Goal: Register for event/course

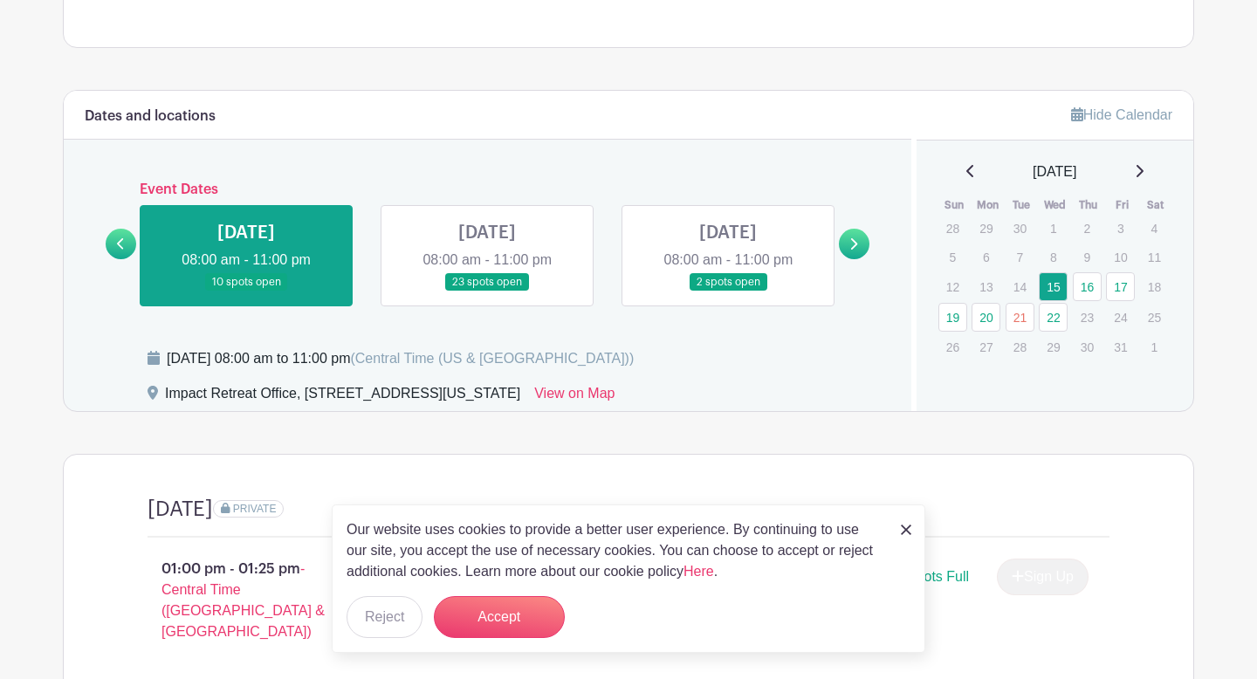
scroll to position [665, 0]
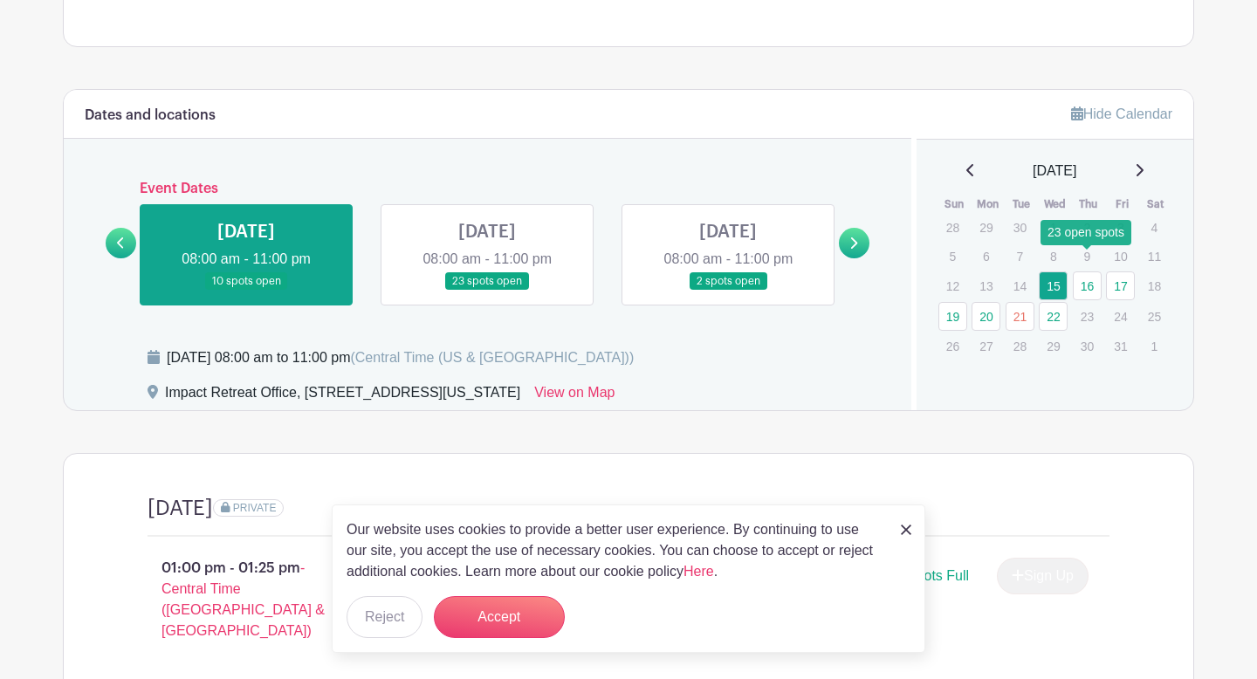
click at [1089, 272] on link "16" at bounding box center [1087, 286] width 29 height 29
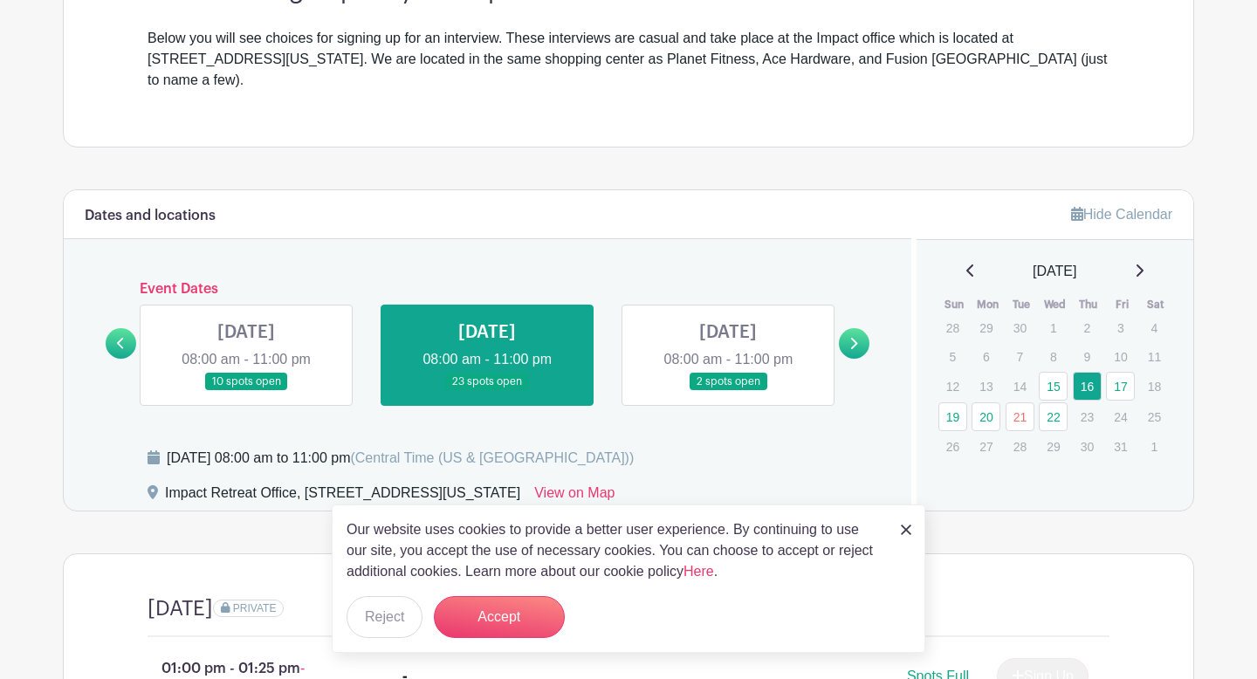
scroll to position [497, 0]
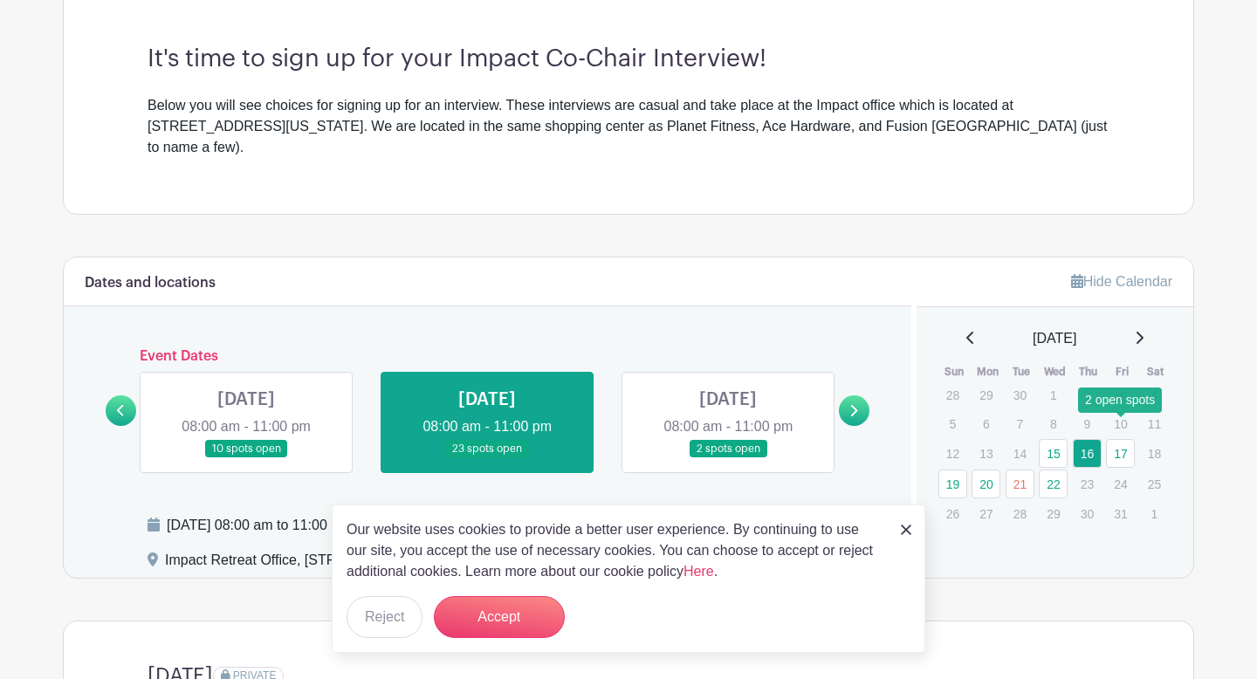
click at [1119, 439] on link "17" at bounding box center [1120, 453] width 29 height 29
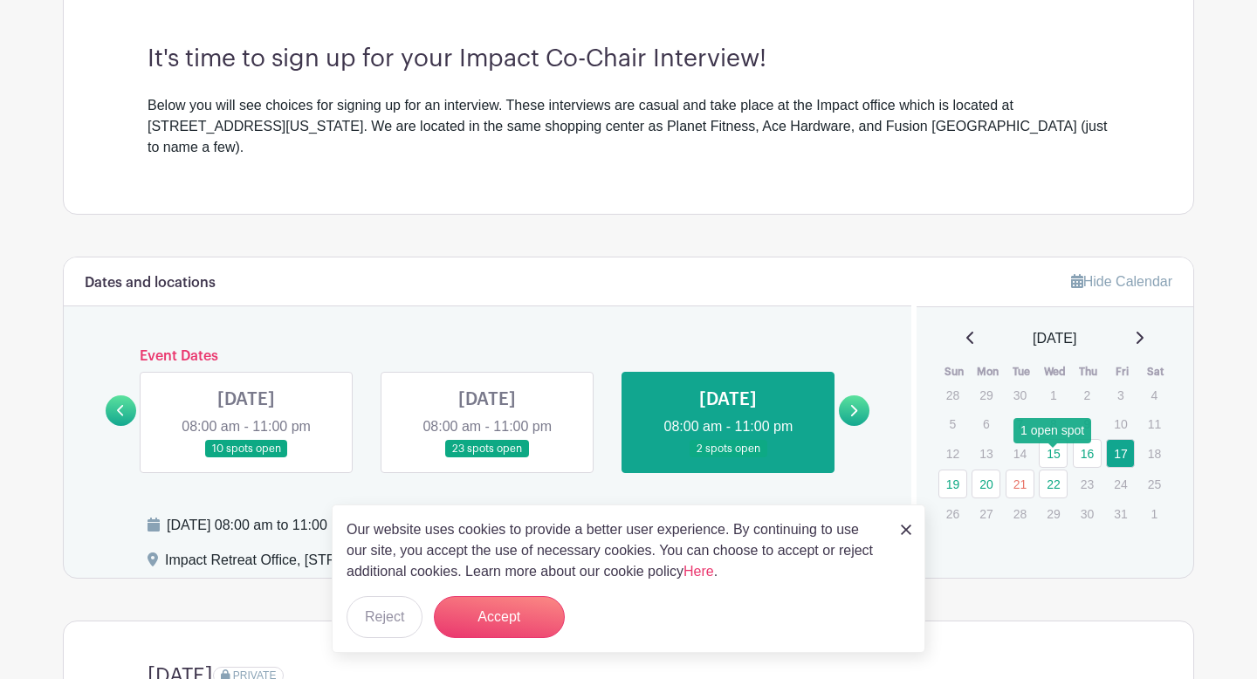
click at [1044, 470] on link "22" at bounding box center [1053, 484] width 29 height 29
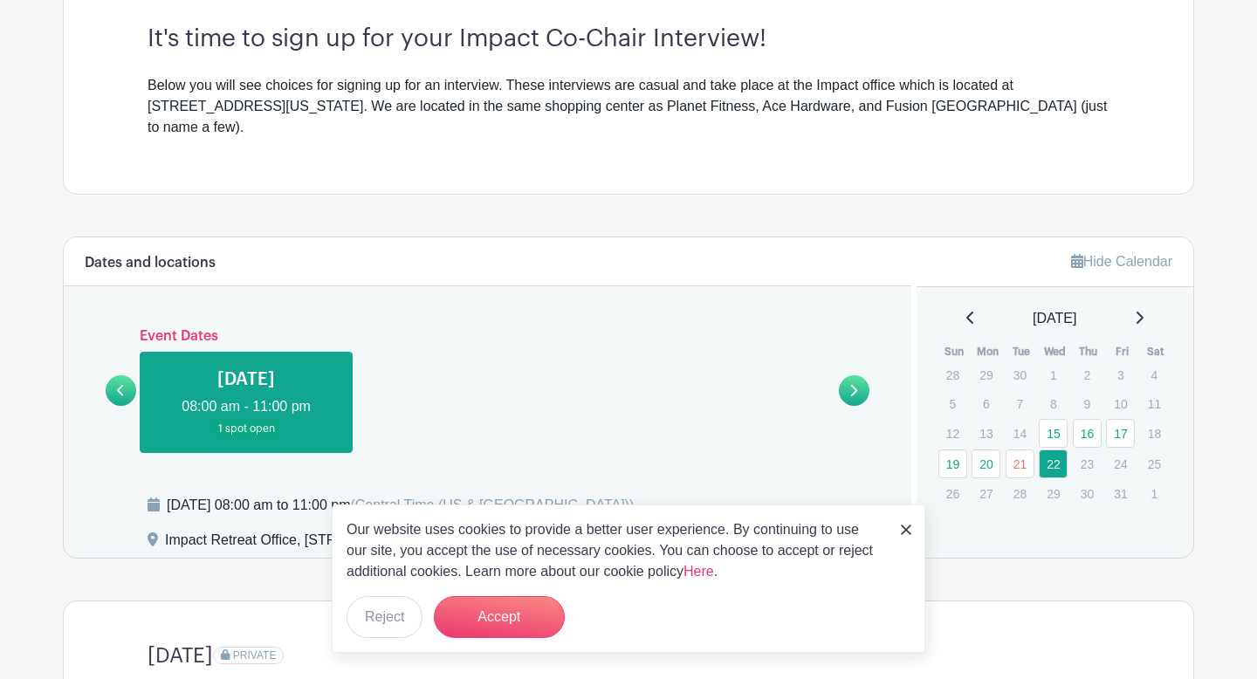
scroll to position [515, 0]
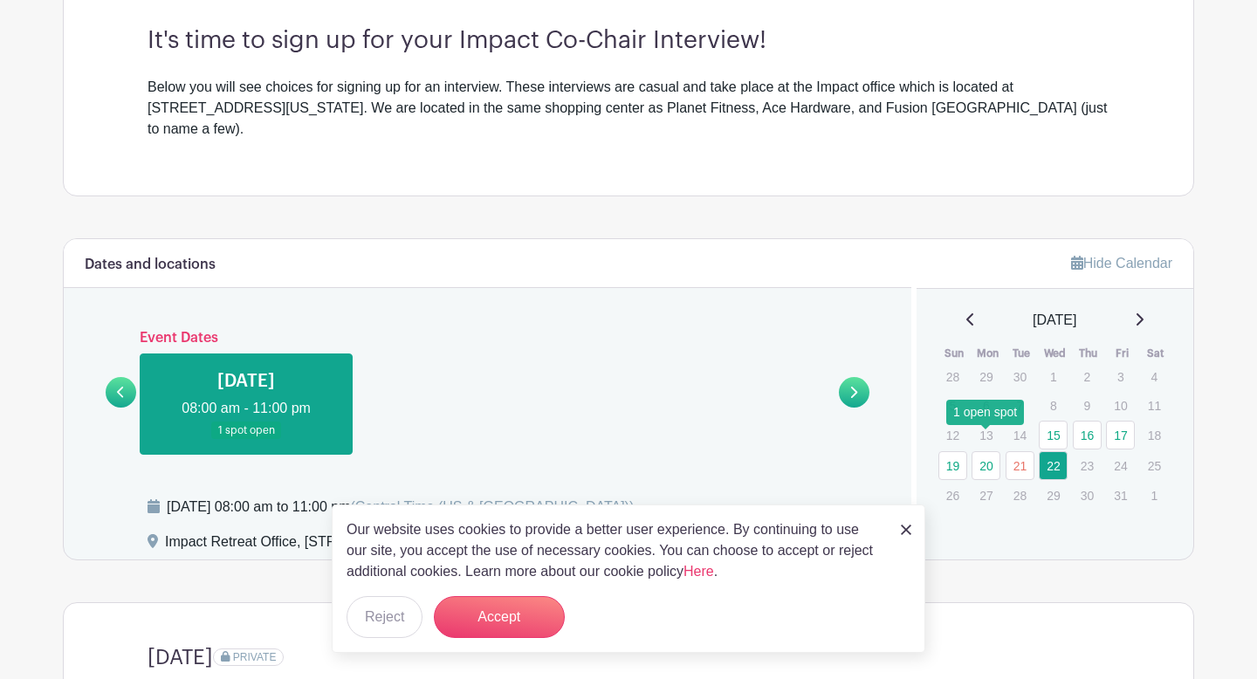
click at [986, 451] on link "20" at bounding box center [986, 465] width 29 height 29
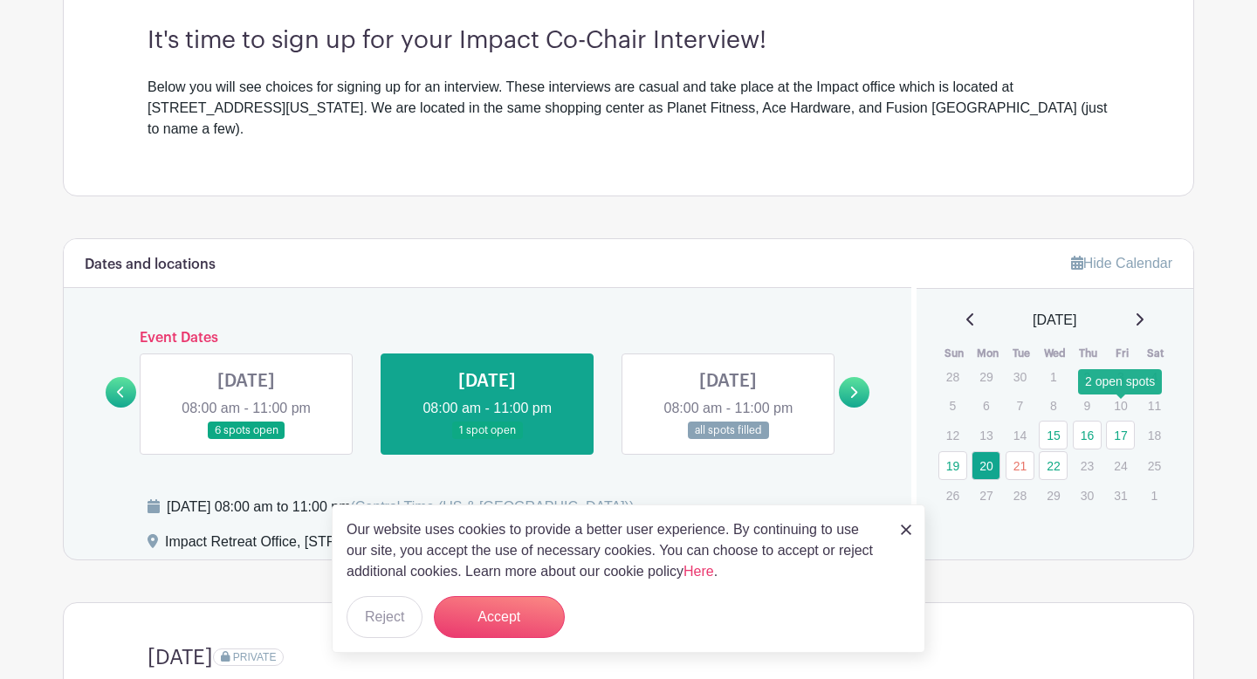
click at [1117, 421] on link "17" at bounding box center [1120, 435] width 29 height 29
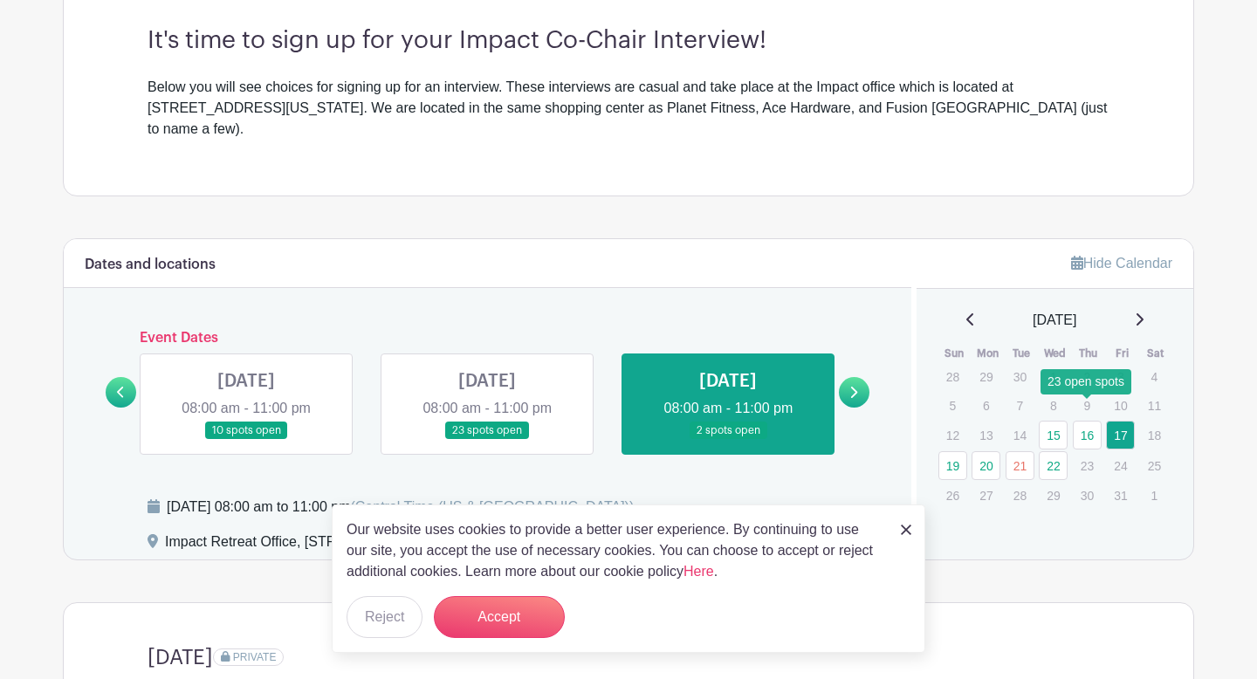
click at [1092, 421] on link "16" at bounding box center [1087, 435] width 29 height 29
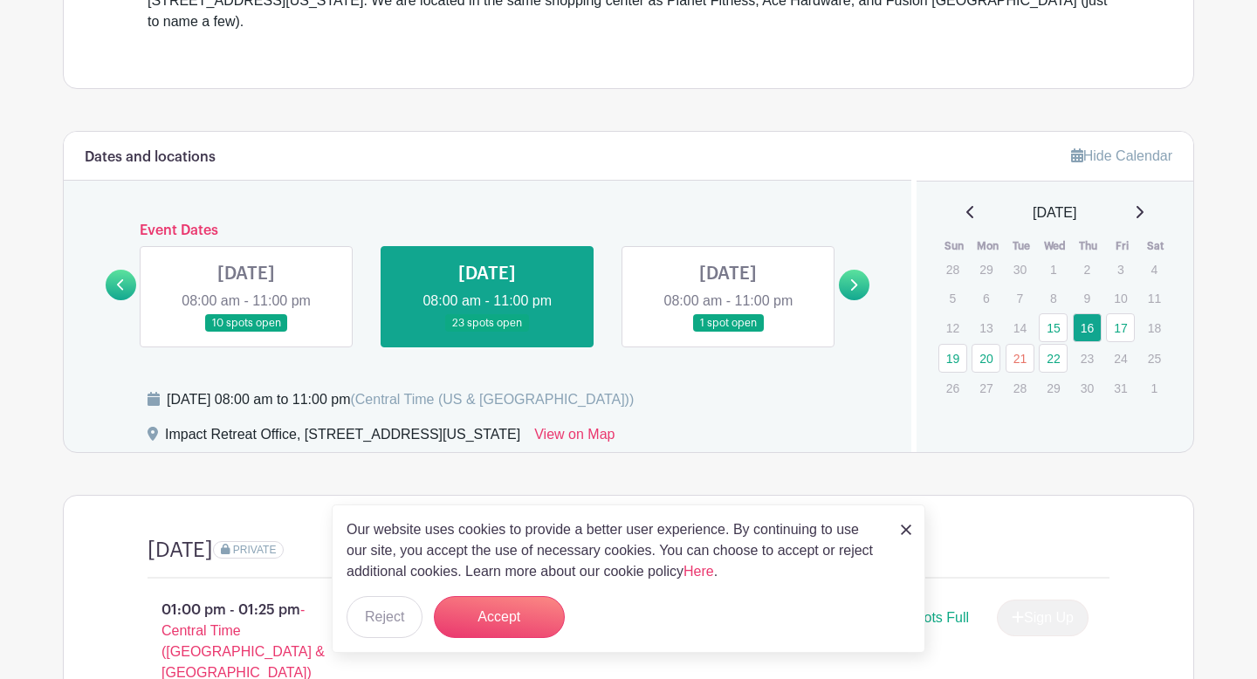
scroll to position [637, 0]
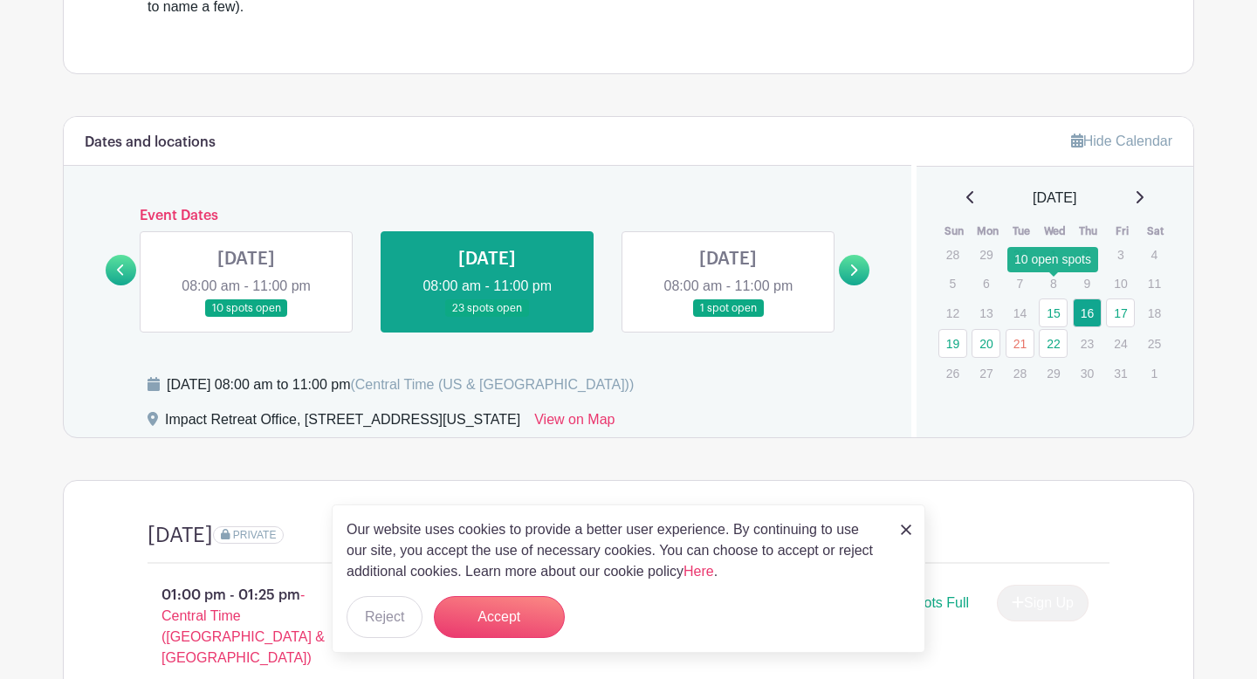
click at [1052, 299] on link "15" at bounding box center [1053, 313] width 29 height 29
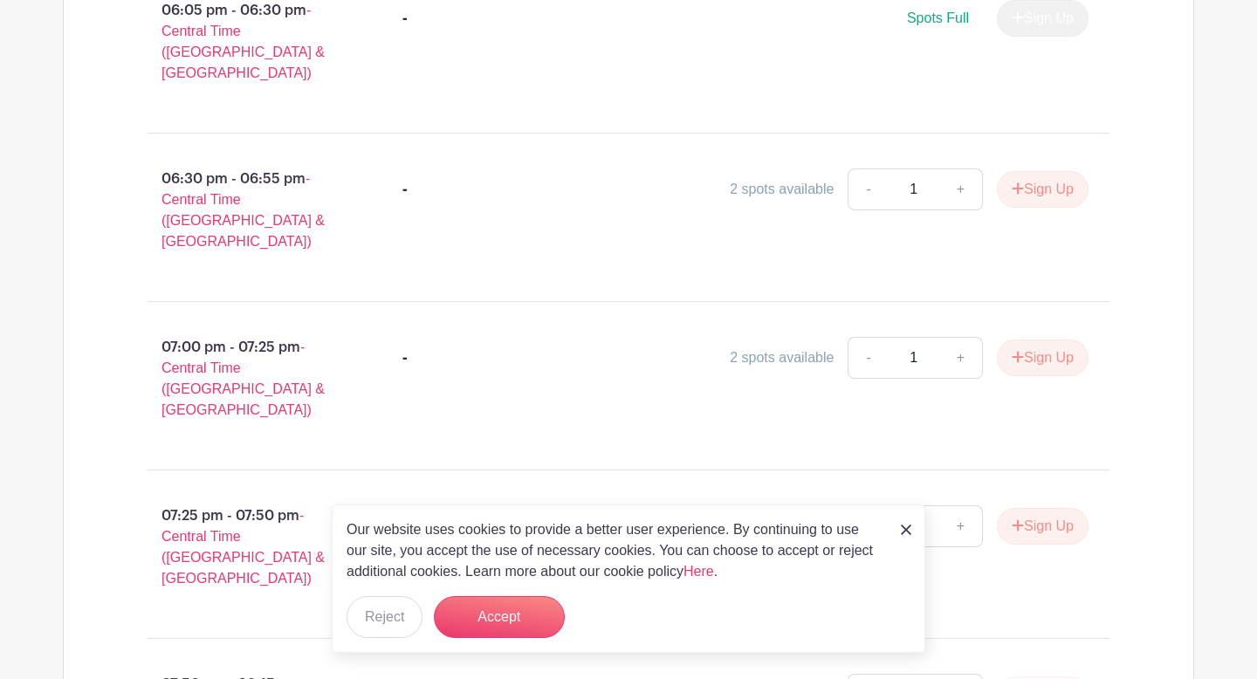
scroll to position [3246, 0]
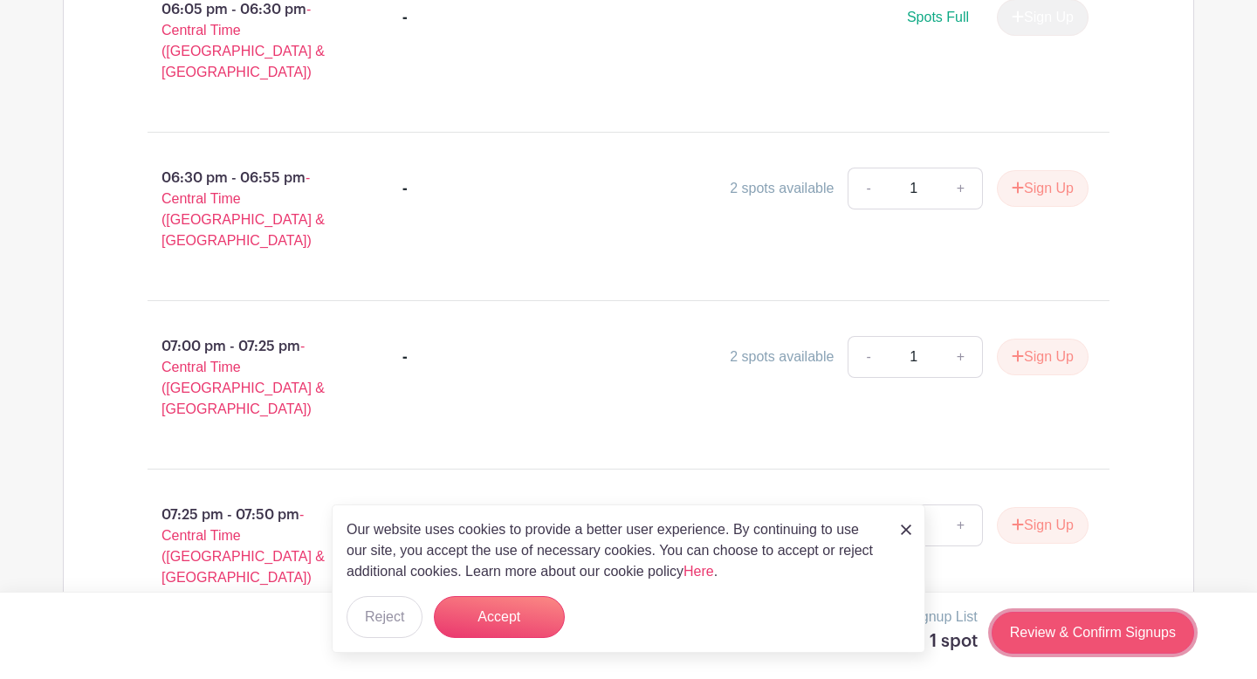
click at [1094, 625] on link "Review & Confirm Signups" at bounding box center [1093, 633] width 203 height 42
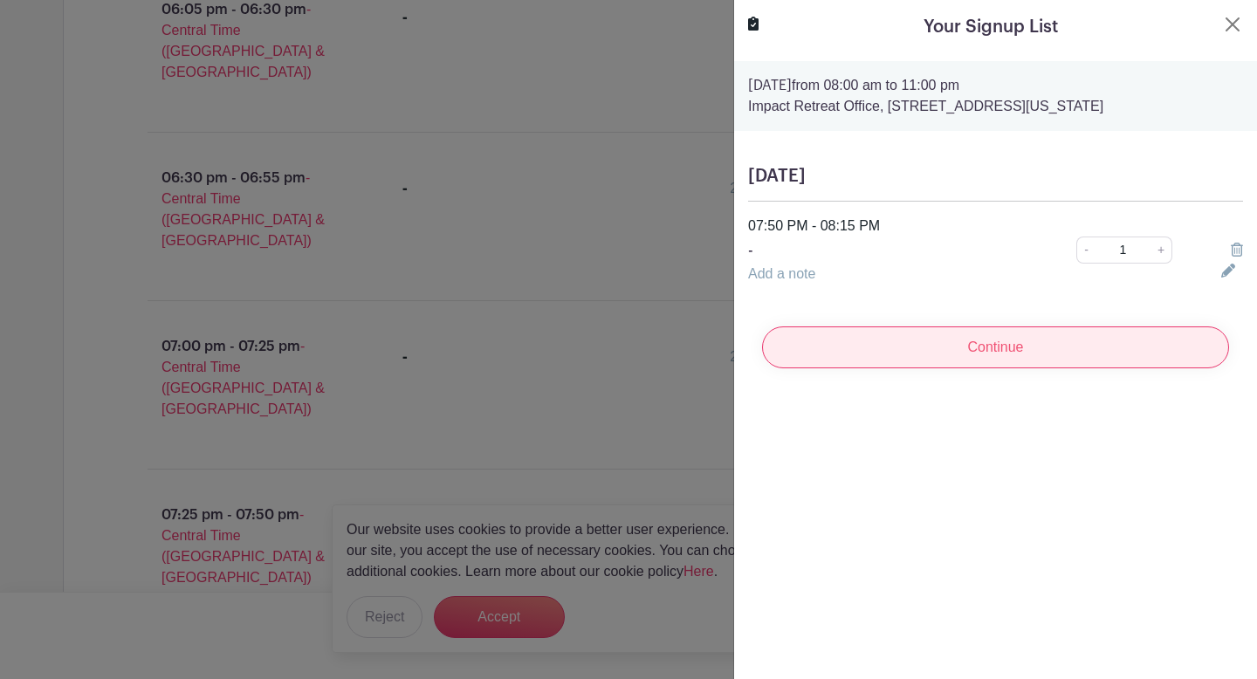
click at [1032, 349] on input "Continue" at bounding box center [995, 348] width 467 height 42
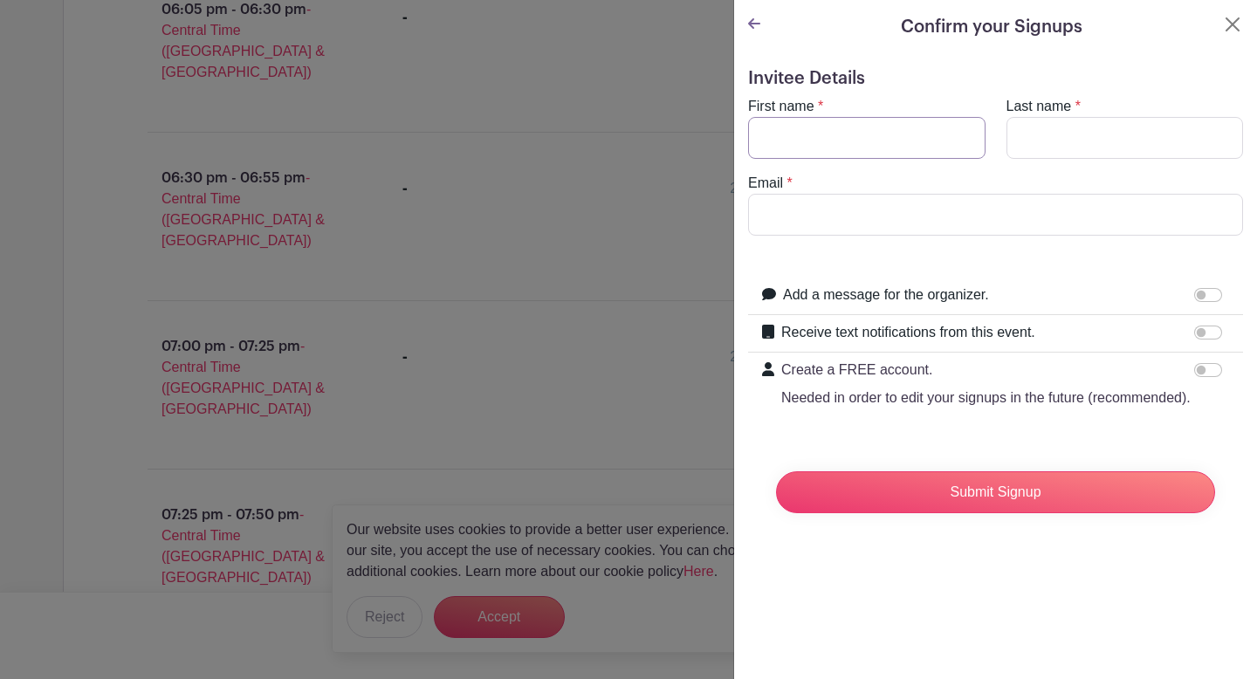
click at [899, 135] on input "First name" at bounding box center [867, 138] width 238 height 42
type input "[PERSON_NAME]"
type input "[PERSON_NAME][EMAIL_ADDRESS][PERSON_NAME][PERSON_NAME][DOMAIN_NAME]"
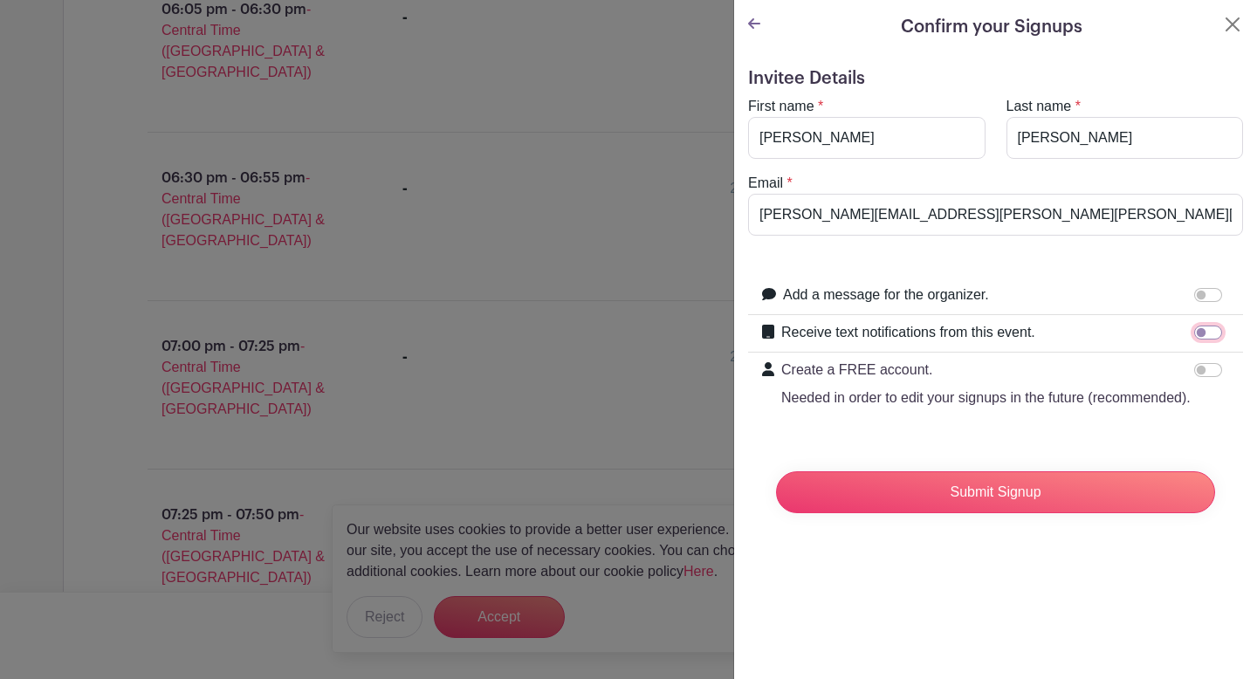
click at [1204, 334] on input "Receive text notifications from this event." at bounding box center [1209, 333] width 28 height 14
checkbox input "true"
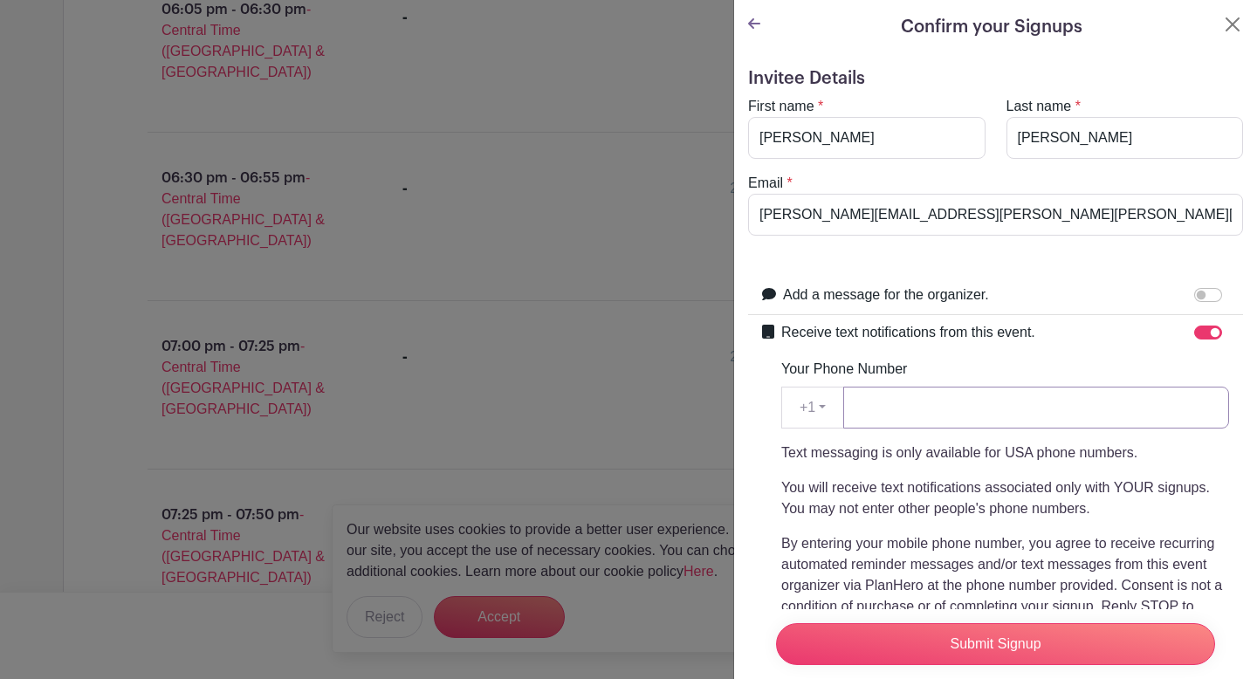
click at [995, 412] on input "Your Phone Number" at bounding box center [1037, 408] width 386 height 42
type input "3096840905"
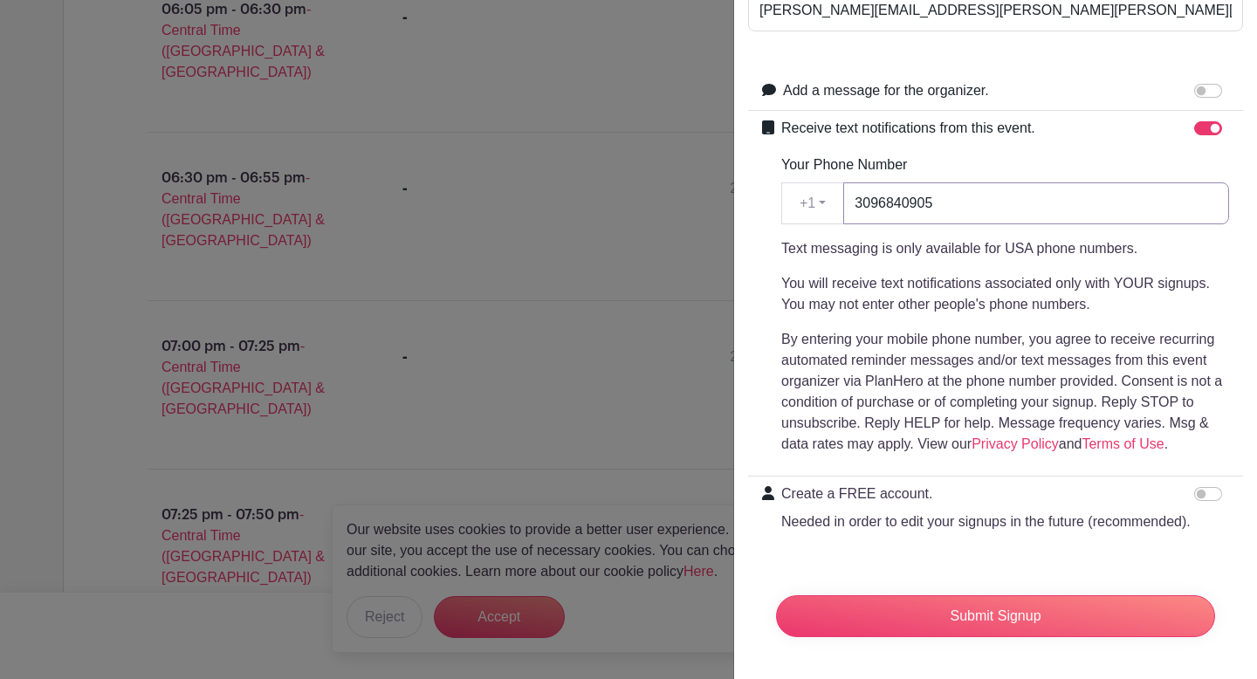
scroll to position [203, 0]
click at [1055, 615] on input "Submit Signup" at bounding box center [995, 617] width 439 height 42
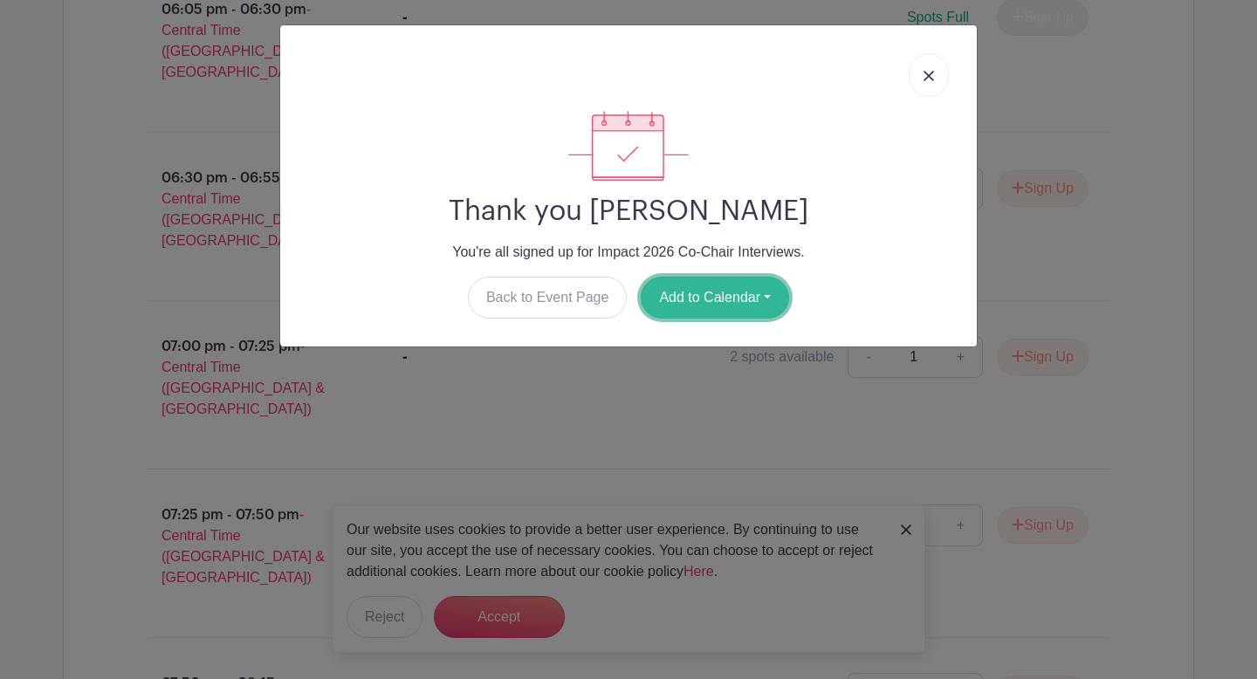
click at [754, 296] on button "Add to Calendar" at bounding box center [715, 298] width 148 height 42
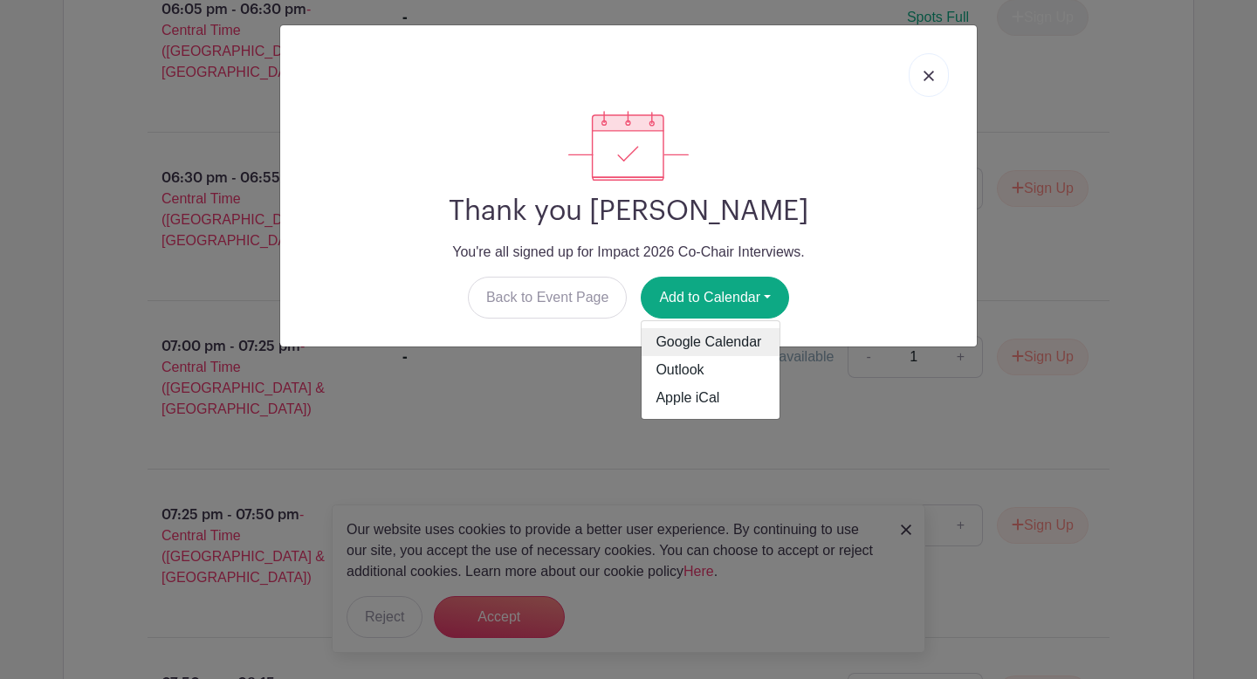
click at [741, 345] on link "Google Calendar" at bounding box center [711, 342] width 138 height 28
